Goal: Task Accomplishment & Management: Use online tool/utility

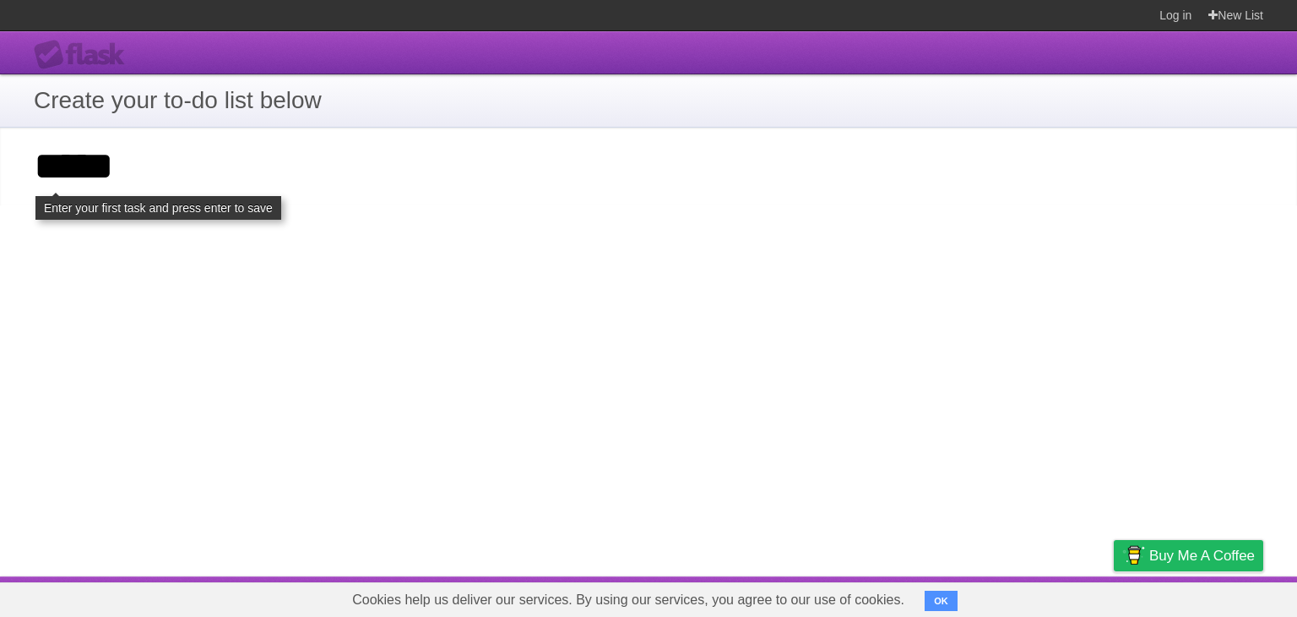
type input "*****"
click input "**********" at bounding box center [0, 0] width 0 height 0
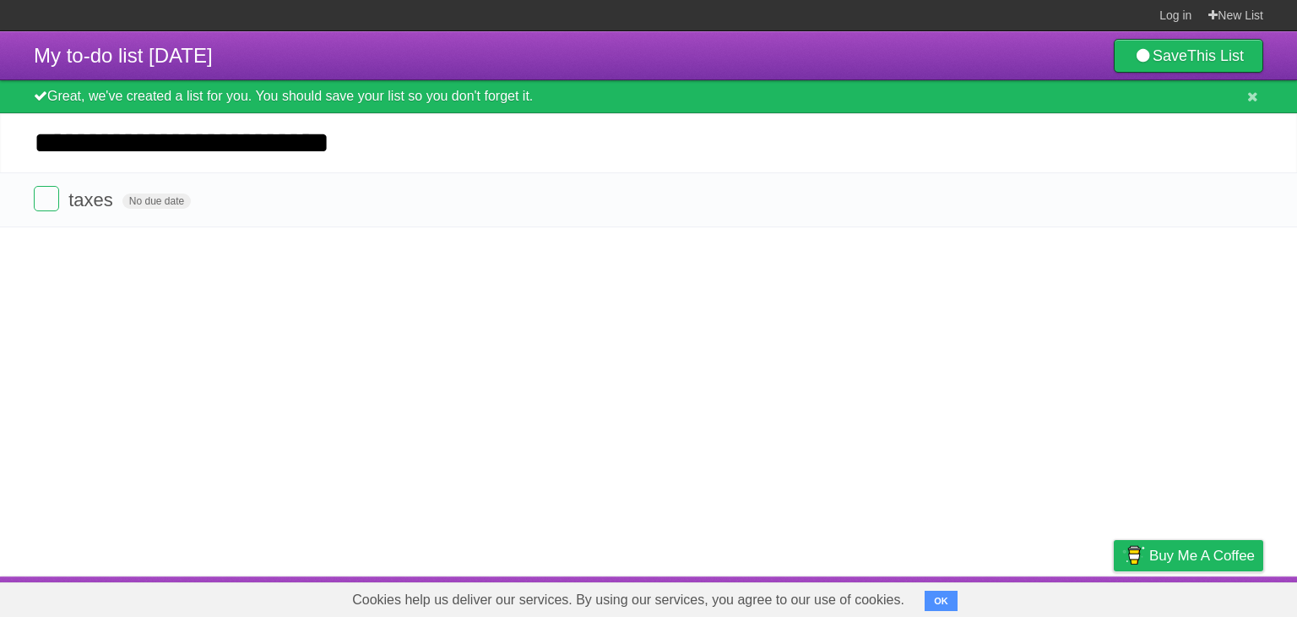
type input "**********"
click input "*********" at bounding box center [0, 0] width 0 height 0
